Goal: Contribute content: Contribute content

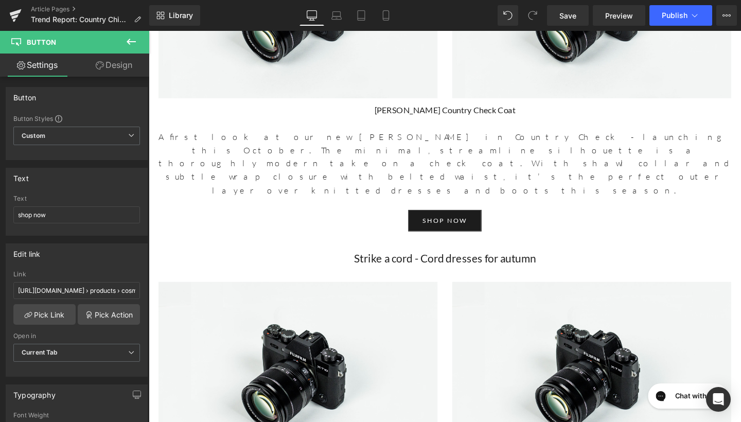
scroll to position [3697, 0]
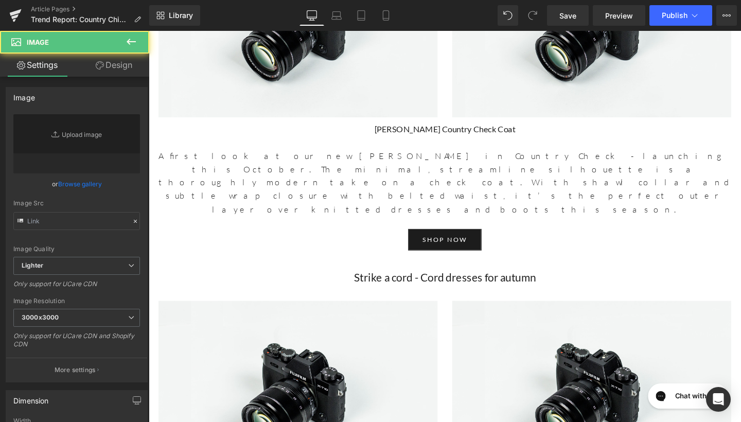
type input "//[DOMAIN_NAME][URL]"
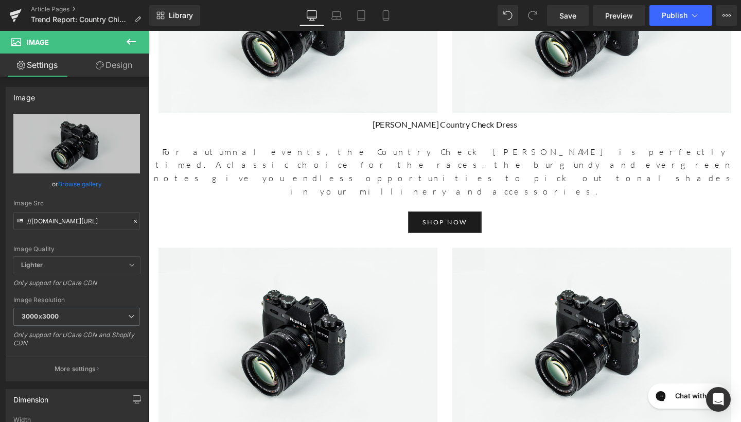
scroll to position [3356, 0]
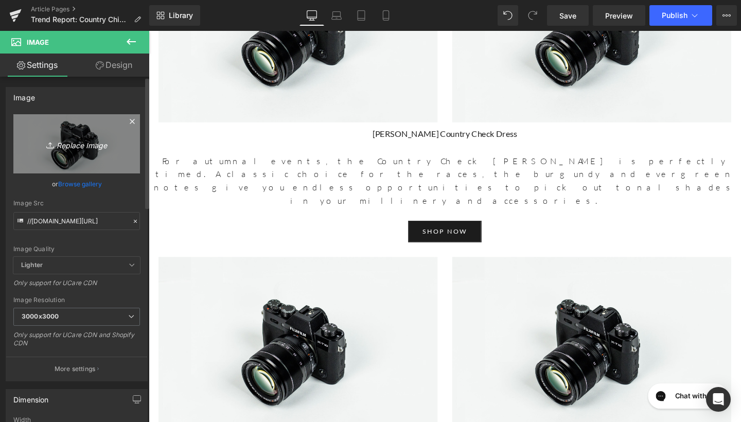
click at [76, 153] on link "Replace Image" at bounding box center [76, 143] width 127 height 59
type input "C:\fakepath\[PERSON_NAME] Corduroy Dress 32854 copy 3.jpg"
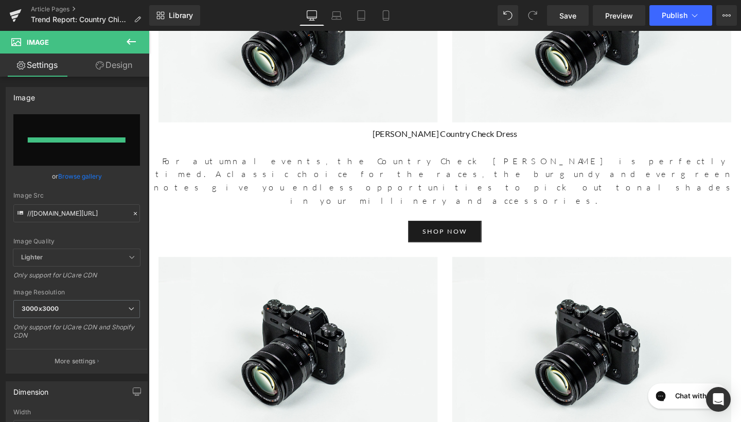
type input "[URL][DOMAIN_NAME]"
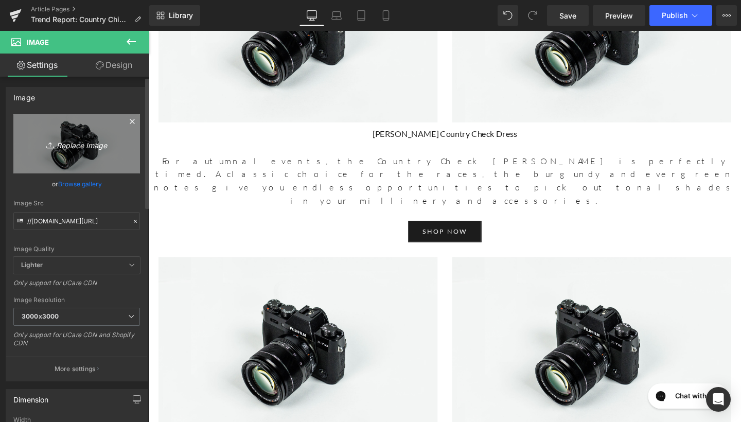
click at [88, 157] on link "Replace Image" at bounding box center [76, 143] width 127 height 59
type input "C:\fakepath\[PERSON_NAME] Dress 32886 copy 3.jpg"
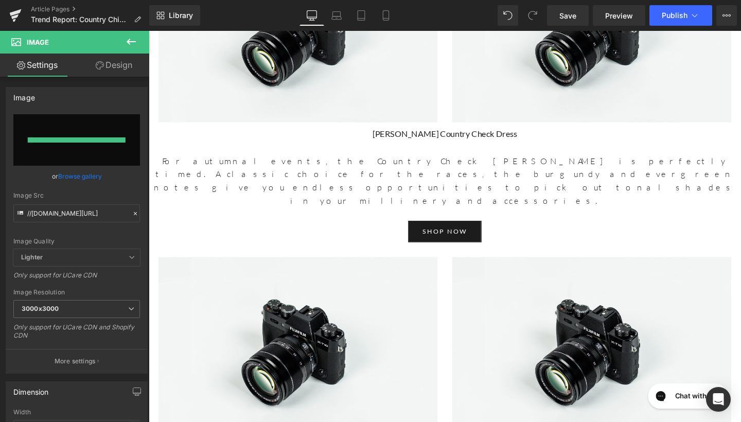
type input "[URL][DOMAIN_NAME]"
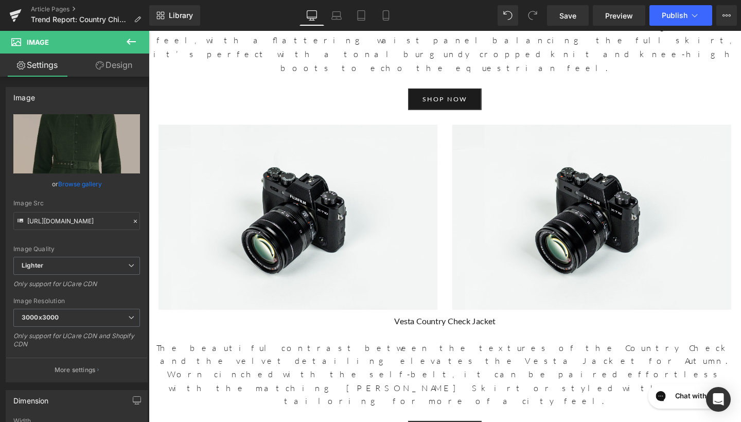
scroll to position [2810, 0]
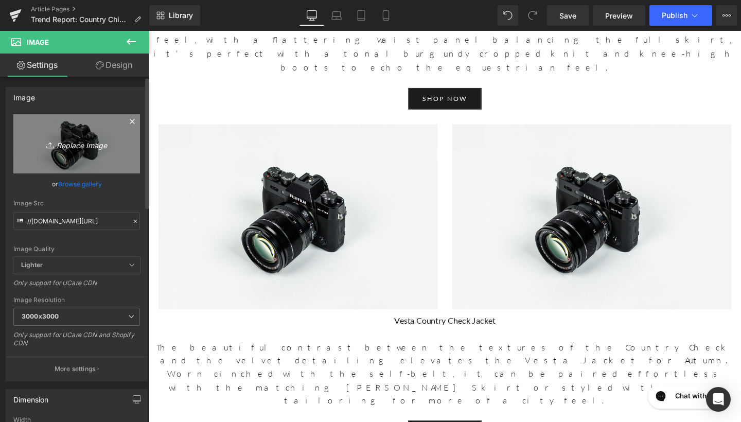
click at [92, 153] on link "Replace Image" at bounding box center [76, 143] width 127 height 59
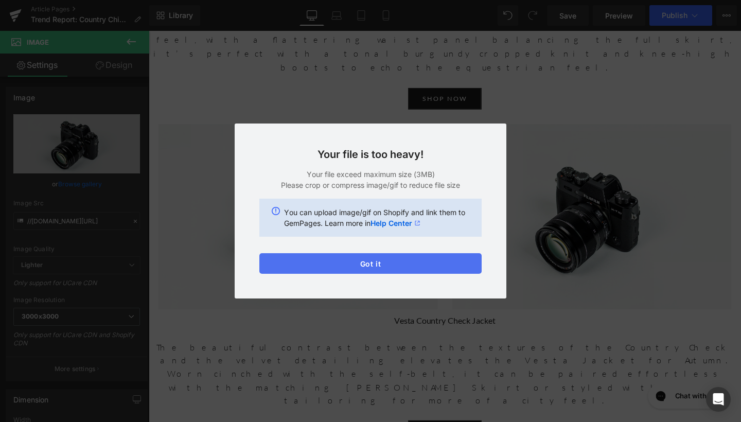
click at [388, 263] on button "Got it" at bounding box center [370, 263] width 222 height 21
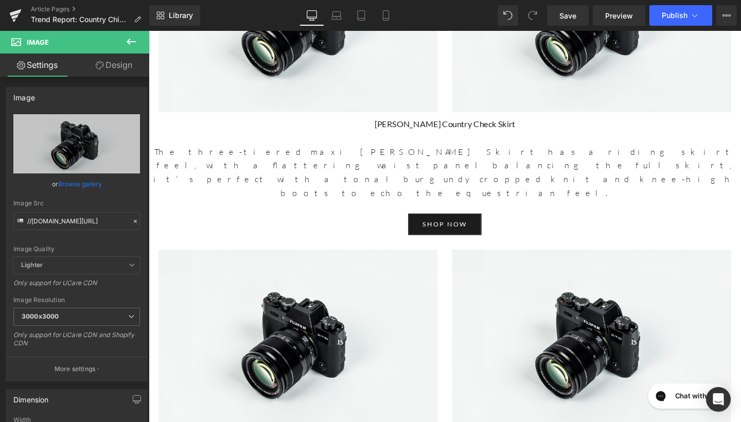
scroll to position [2677, 0]
